Goal: Information Seeking & Learning: Learn about a topic

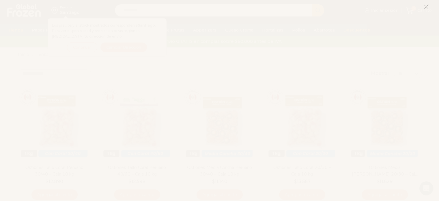
click at [427, 6] on icon at bounding box center [426, 6] width 5 height 5
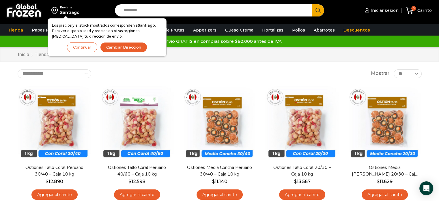
click at [89, 45] on button "Continuar" at bounding box center [82, 47] width 30 height 10
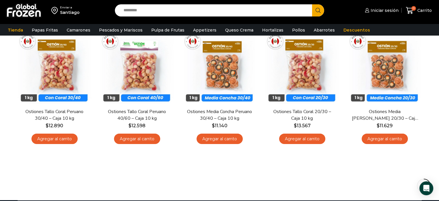
scroll to position [58, 0]
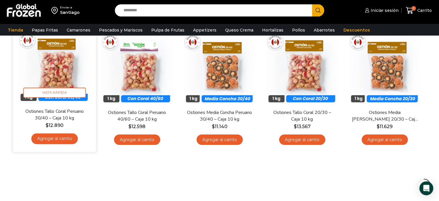
click at [50, 71] on img at bounding box center [54, 66] width 74 height 74
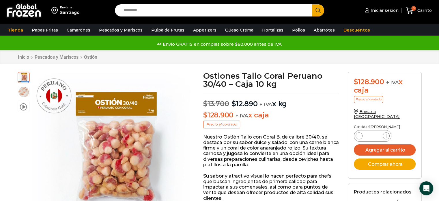
click at [28, 90] on div at bounding box center [107, 151] width 159 height 159
click at [25, 91] on img at bounding box center [24, 91] width 12 height 12
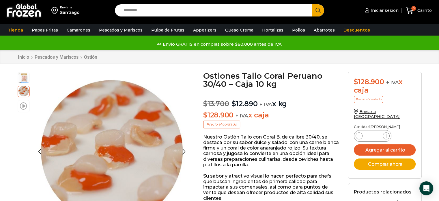
click at [25, 102] on span at bounding box center [23, 106] width 7 height 8
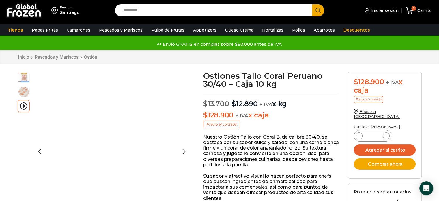
click at [26, 78] on img at bounding box center [24, 77] width 12 height 12
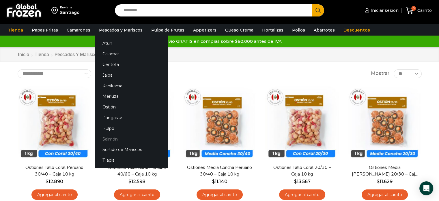
click at [109, 137] on link "Salmón" at bounding box center [131, 138] width 73 height 11
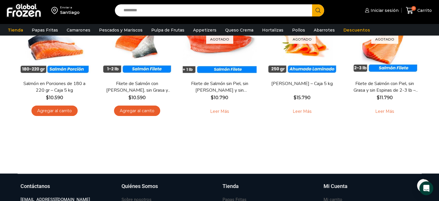
scroll to position [58, 0]
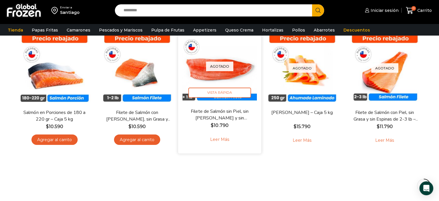
click at [214, 141] on link "Leer más" at bounding box center [219, 139] width 37 height 12
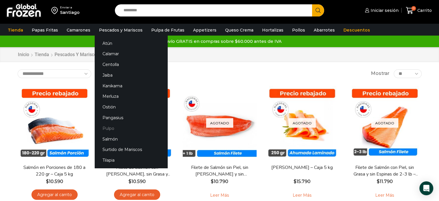
click at [108, 126] on link "Pulpo" at bounding box center [131, 128] width 73 height 11
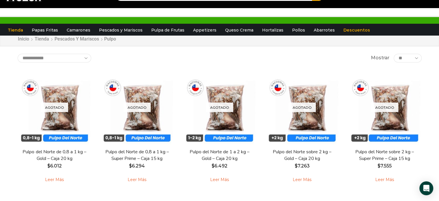
scroll to position [29, 0]
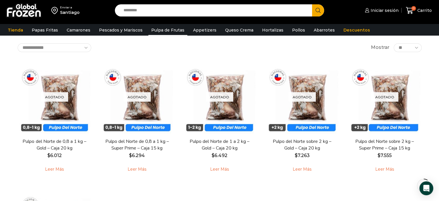
click at [159, 28] on link "Pulpa de Frutas" at bounding box center [167, 30] width 39 height 11
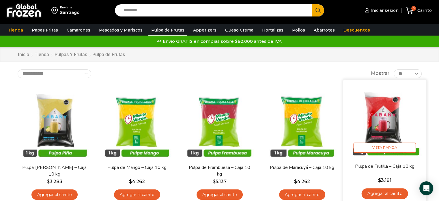
click at [383, 112] on img at bounding box center [385, 121] width 74 height 74
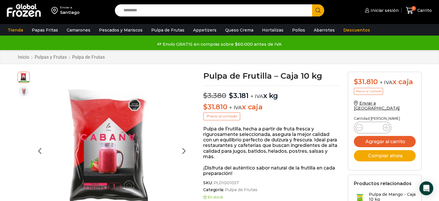
click at [23, 87] on img at bounding box center [24, 91] width 12 height 12
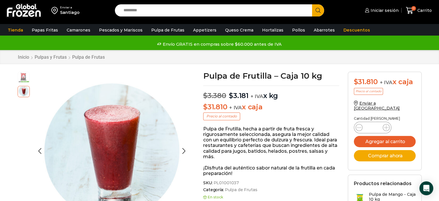
click at [23, 80] on img at bounding box center [24, 77] width 12 height 12
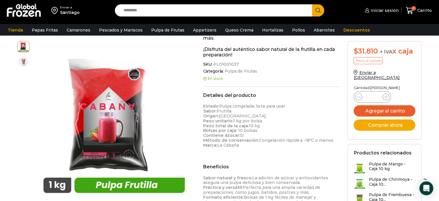
scroll to position [29, 0]
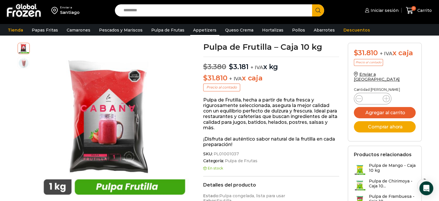
click at [202, 29] on link "Appetizers" at bounding box center [204, 30] width 29 height 11
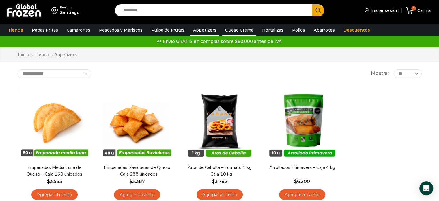
click at [228, 30] on link "Queso Crema" at bounding box center [239, 30] width 34 height 11
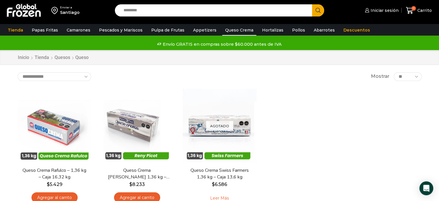
scroll to position [29, 0]
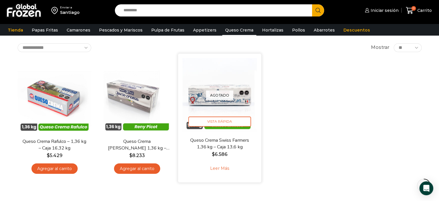
click at [225, 94] on p "Agotado" at bounding box center [219, 95] width 27 height 10
click at [214, 169] on link "Leer más" at bounding box center [219, 168] width 37 height 12
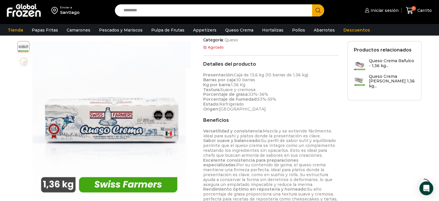
scroll to position [173, 0]
click at [292, 28] on link "Pollos" at bounding box center [298, 30] width 19 height 11
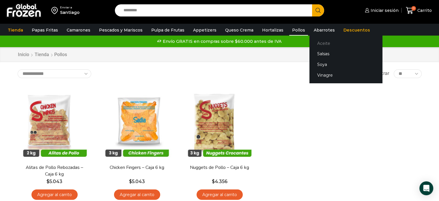
click at [312, 42] on link "Aceite" at bounding box center [345, 43] width 73 height 11
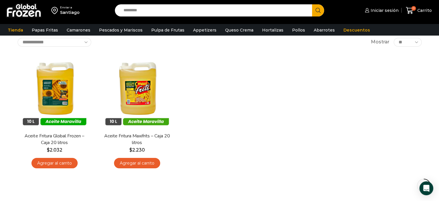
scroll to position [58, 0]
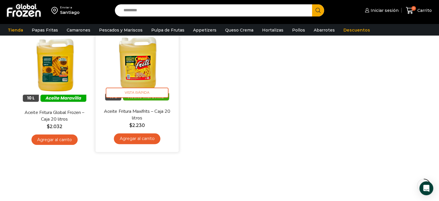
click at [139, 75] on img at bounding box center [137, 66] width 74 height 74
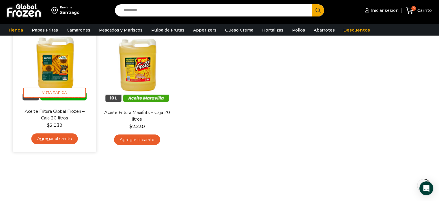
click at [63, 57] on img at bounding box center [54, 66] width 74 height 74
click at [58, 77] on img at bounding box center [54, 66] width 74 height 74
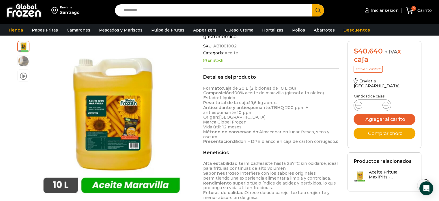
scroll to position [58, 0]
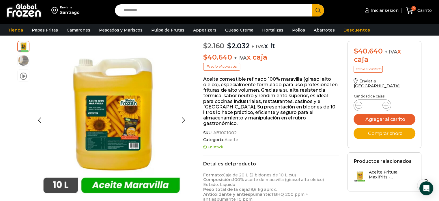
click at [22, 59] on img at bounding box center [24, 61] width 12 height 12
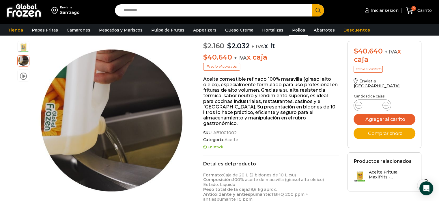
click at [290, 31] on link "Pollos" at bounding box center [298, 30] width 19 height 11
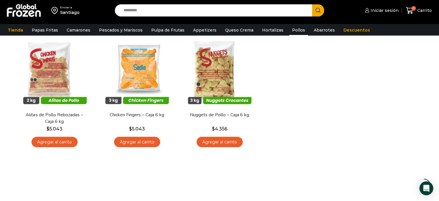
scroll to position [58, 0]
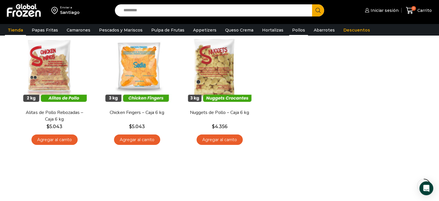
click at [15, 32] on link "Tienda" at bounding box center [15, 30] width 21 height 11
click at [16, 29] on link "Tienda" at bounding box center [15, 30] width 21 height 11
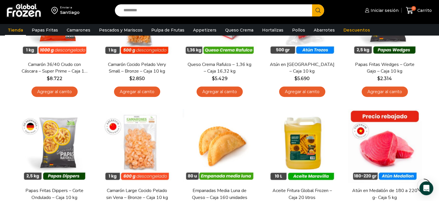
scroll to position [260, 0]
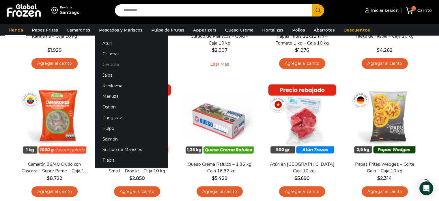
click at [112, 63] on link "Centolla" at bounding box center [131, 64] width 73 height 11
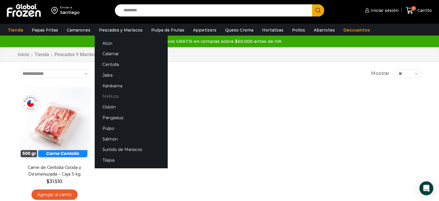
click at [109, 95] on link "Merluza" at bounding box center [131, 96] width 73 height 11
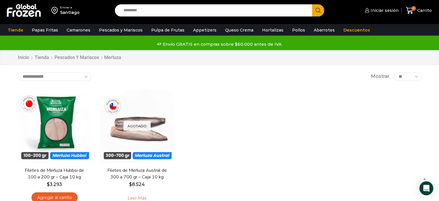
scroll to position [29, 0]
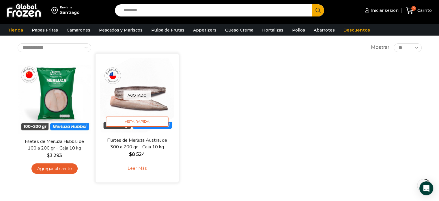
click at [135, 167] on link "Leer más" at bounding box center [137, 168] width 37 height 12
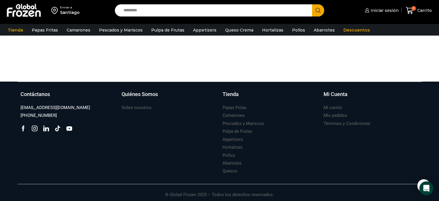
scroll to position [181, 0]
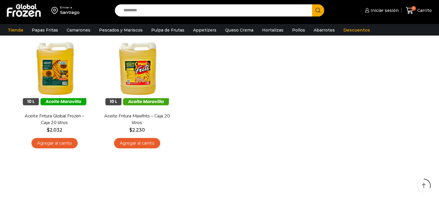
scroll to position [58, 0]
